Goal: Task Accomplishment & Management: Use online tool/utility

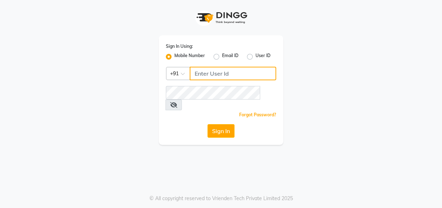
click at [209, 78] on input "Username" at bounding box center [233, 74] width 87 height 14
type input "7378898989"
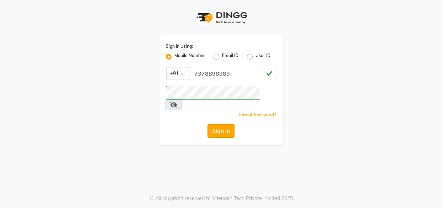
click at [217, 124] on button "Sign In" at bounding box center [221, 131] width 27 height 14
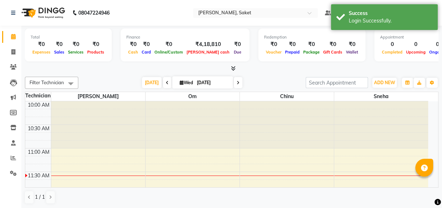
select select "en"
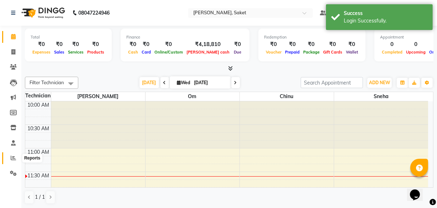
click at [12, 158] on icon at bounding box center [13, 157] width 5 height 5
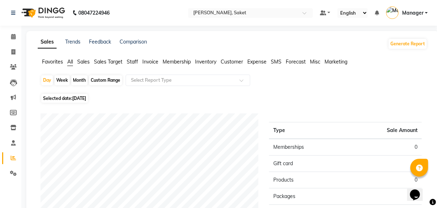
click at [77, 98] on span "[DATE]" at bounding box center [79, 97] width 14 height 5
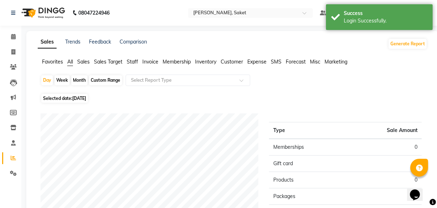
select select "9"
select select "2025"
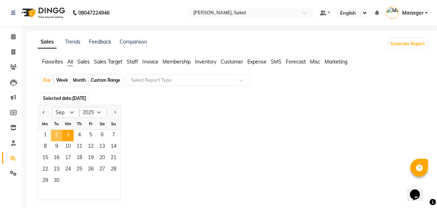
click at [57, 137] on span "2" at bounding box center [56, 135] width 11 height 11
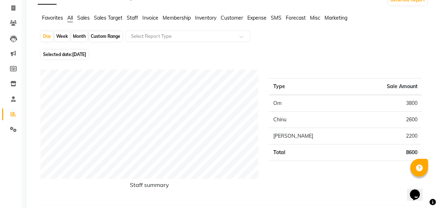
scroll to position [97, 0]
